Goal: Transaction & Acquisition: Purchase product/service

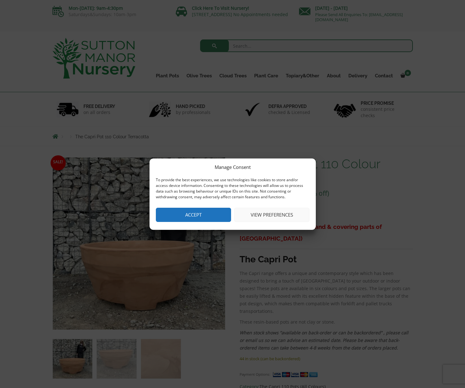
click at [202, 213] on button "Accept" at bounding box center [193, 215] width 75 height 14
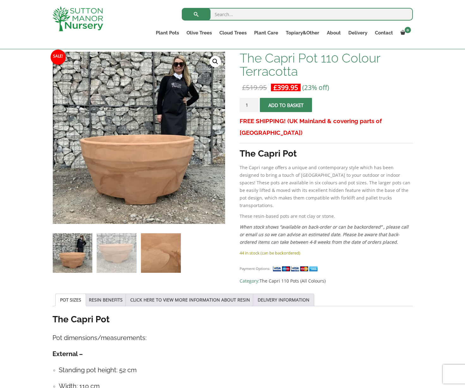
scroll to position [96, 0]
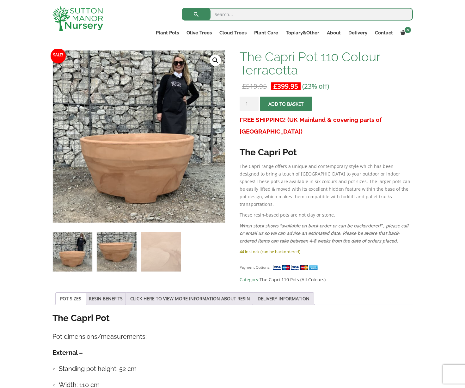
click at [128, 256] on img at bounding box center [116, 251] width 39 height 39
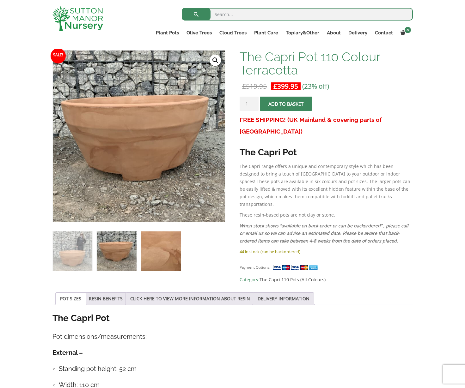
click at [163, 253] on img at bounding box center [160, 250] width 39 height 39
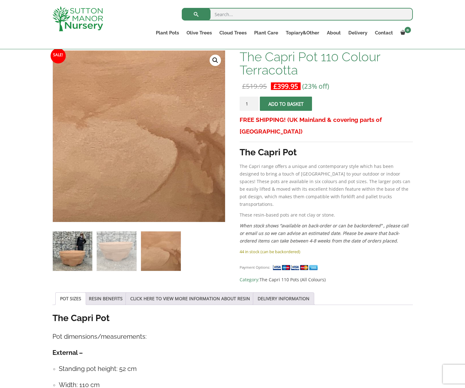
drag, startPoint x: 80, startPoint y: 254, endPoint x: 85, endPoint y: 252, distance: 5.8
click at [80, 254] on img at bounding box center [72, 250] width 39 height 39
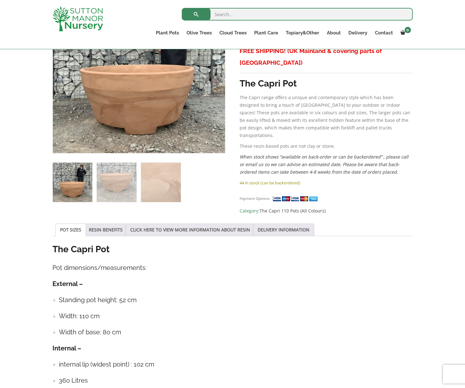
scroll to position [0, 0]
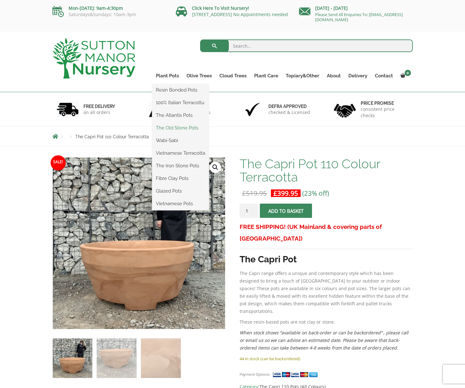
click at [165, 126] on link "The Old Stone Pots" at bounding box center [180, 127] width 57 height 9
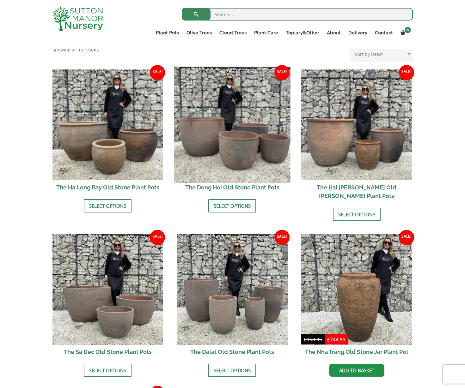
scroll to position [202, 0]
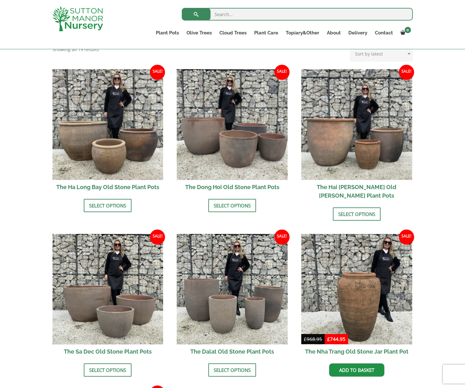
click at [346, 188] on h2 "The Hai [PERSON_NAME] Old [PERSON_NAME] Plant Pots" at bounding box center [356, 191] width 111 height 23
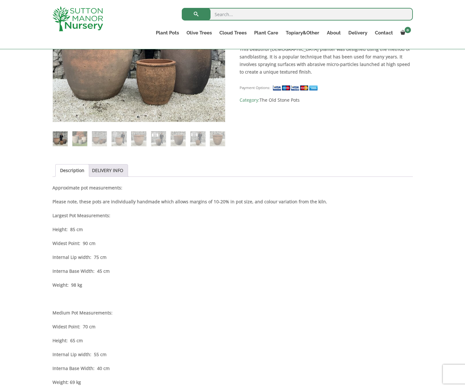
scroll to position [172, 0]
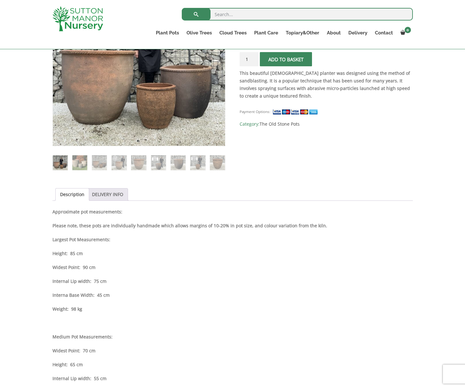
click at [118, 196] on link "DELIVERY INFO" at bounding box center [107, 195] width 31 height 12
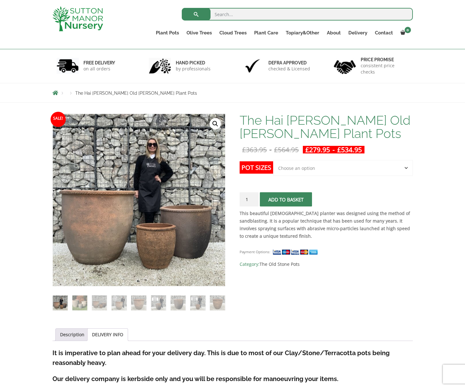
scroll to position [32, 0]
click at [330, 173] on select "Choose an option Click here to buy the 3rd to Largest Pot In The Picture Click …" at bounding box center [342, 168] width 139 height 16
click at [273, 160] on select "Choose an option Click here to buy the 3rd to Largest Pot In The Picture Click …" at bounding box center [342, 168] width 139 height 16
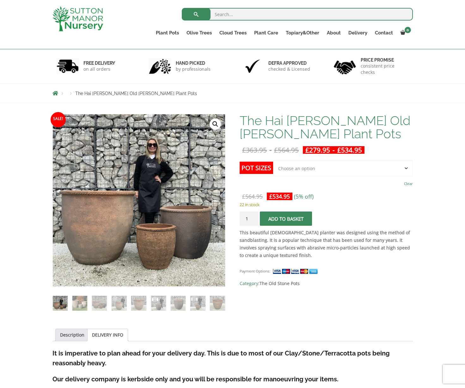
click at [324, 171] on select "Choose an option Click here to buy the 3rd to Largest Pot In The Picture Click …" at bounding box center [342, 168] width 139 height 16
click at [273, 160] on select "Choose an option Click here to buy the 3rd to Largest Pot In The Picture Click …" at bounding box center [342, 168] width 139 height 16
select select "Click here to buy the 2nd to Largest Pot In The Picture"
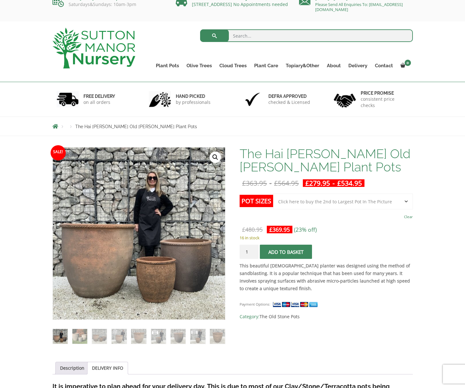
scroll to position [0, 0]
